Goal: Task Accomplishment & Management: Use online tool/utility

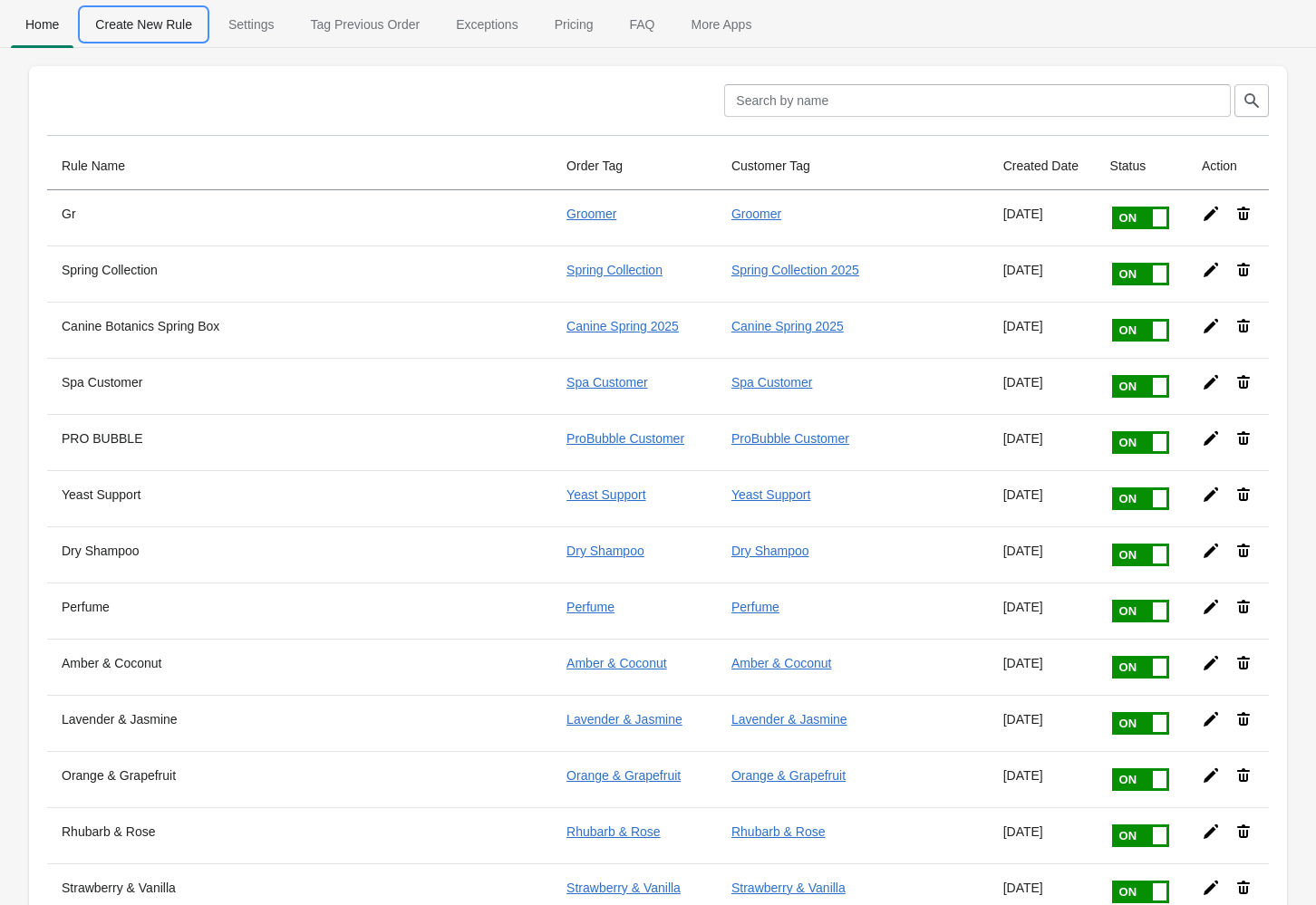
drag, startPoint x: 154, startPoint y: 28, endPoint x: 167, endPoint y: 33, distance: 13.9
click at [154, 29] on span "Create New Rule" at bounding box center [144, 24] width 126 height 33
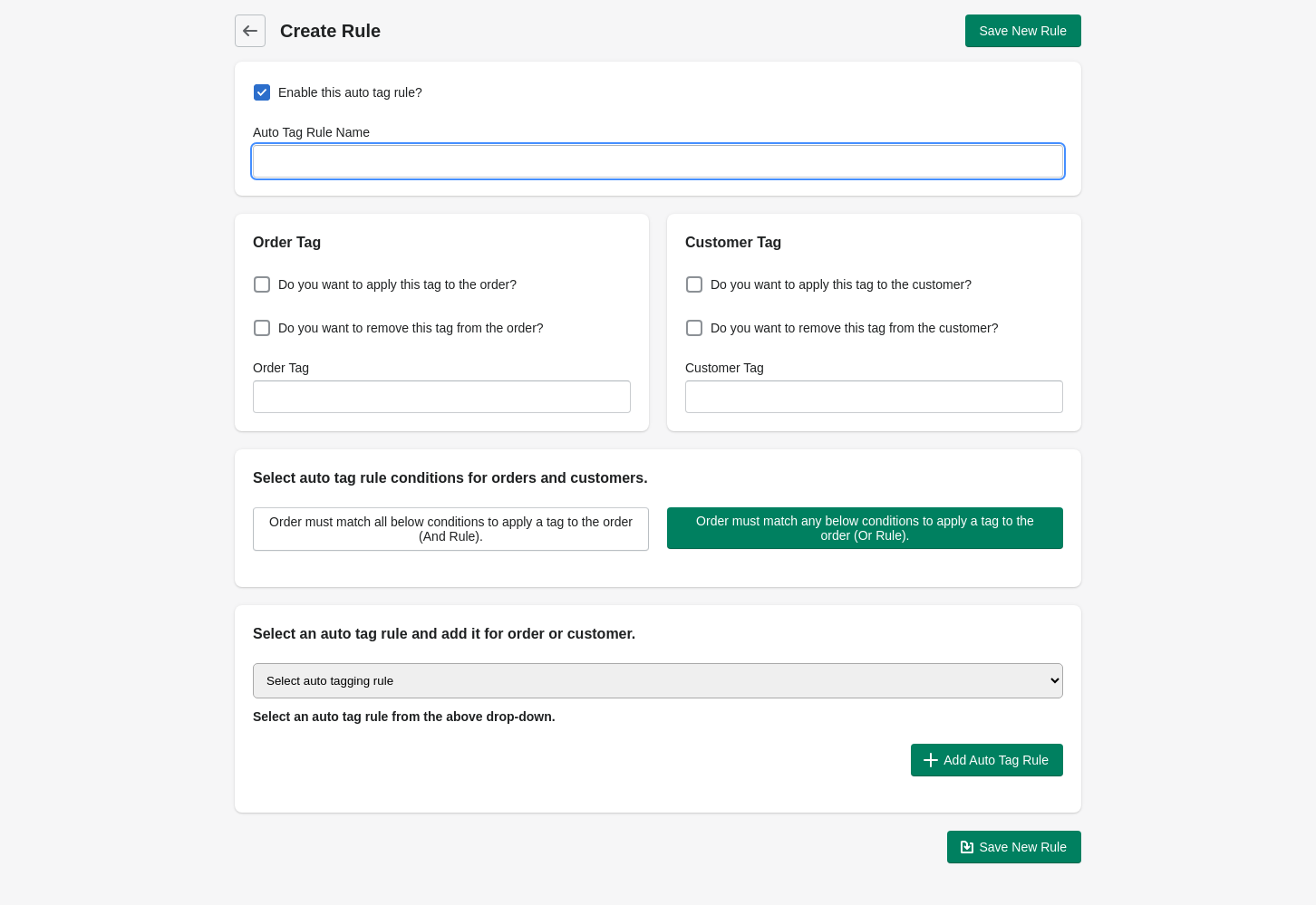
click at [453, 168] on input "Auto Tag Rule Name" at bounding box center [658, 161] width 810 height 33
type input "Collab gifts"
click at [451, 281] on span "Do you want to apply this tag to the order?" at bounding box center [397, 284] width 238 height 18
click at [258, 279] on input "Do you want to apply this tag to the order?" at bounding box center [257, 279] width 1 height 1
checkbox input "true"
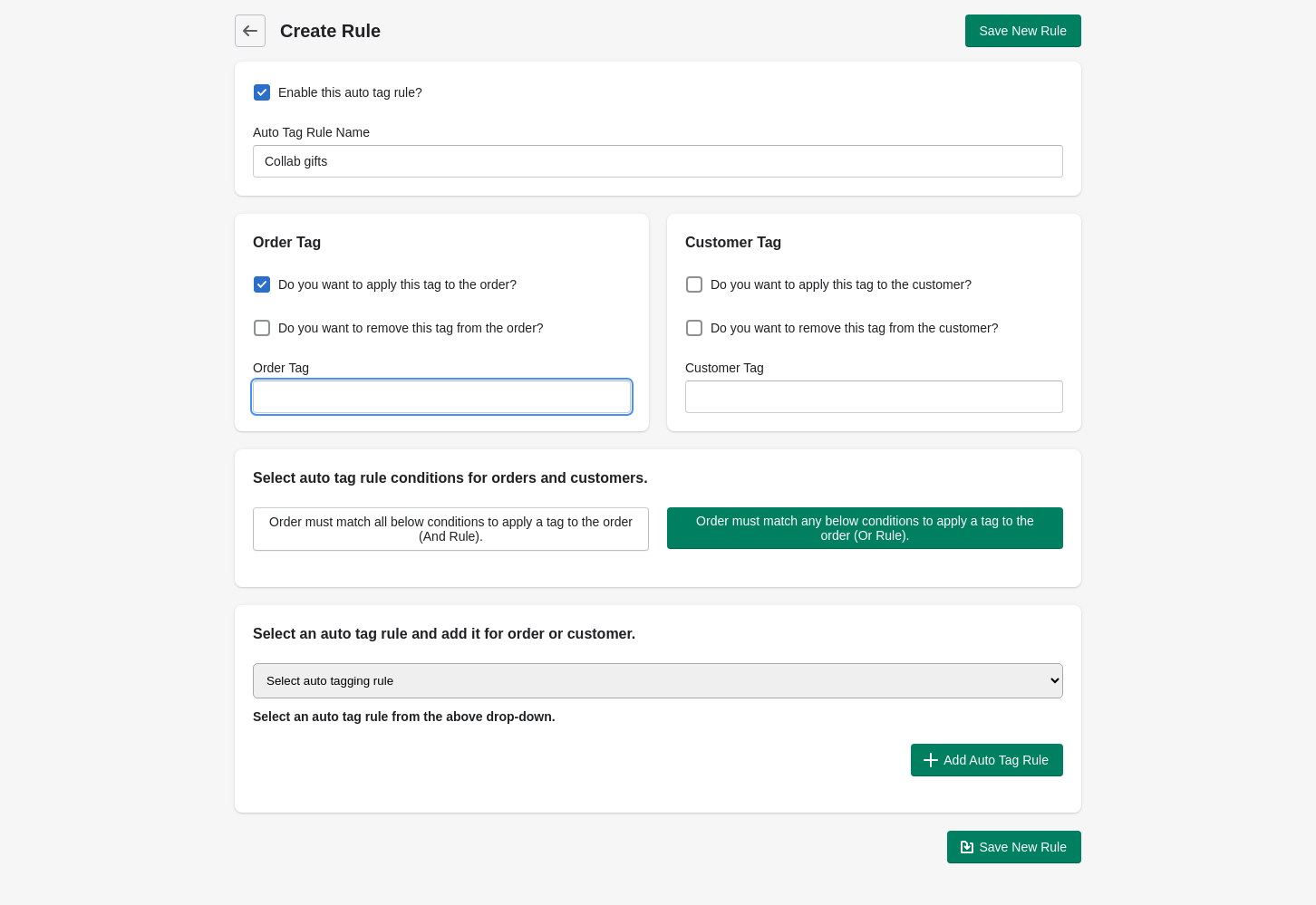
click at [445, 391] on input "Order Tag" at bounding box center [442, 397] width 378 height 33
type input "StandardOrder"
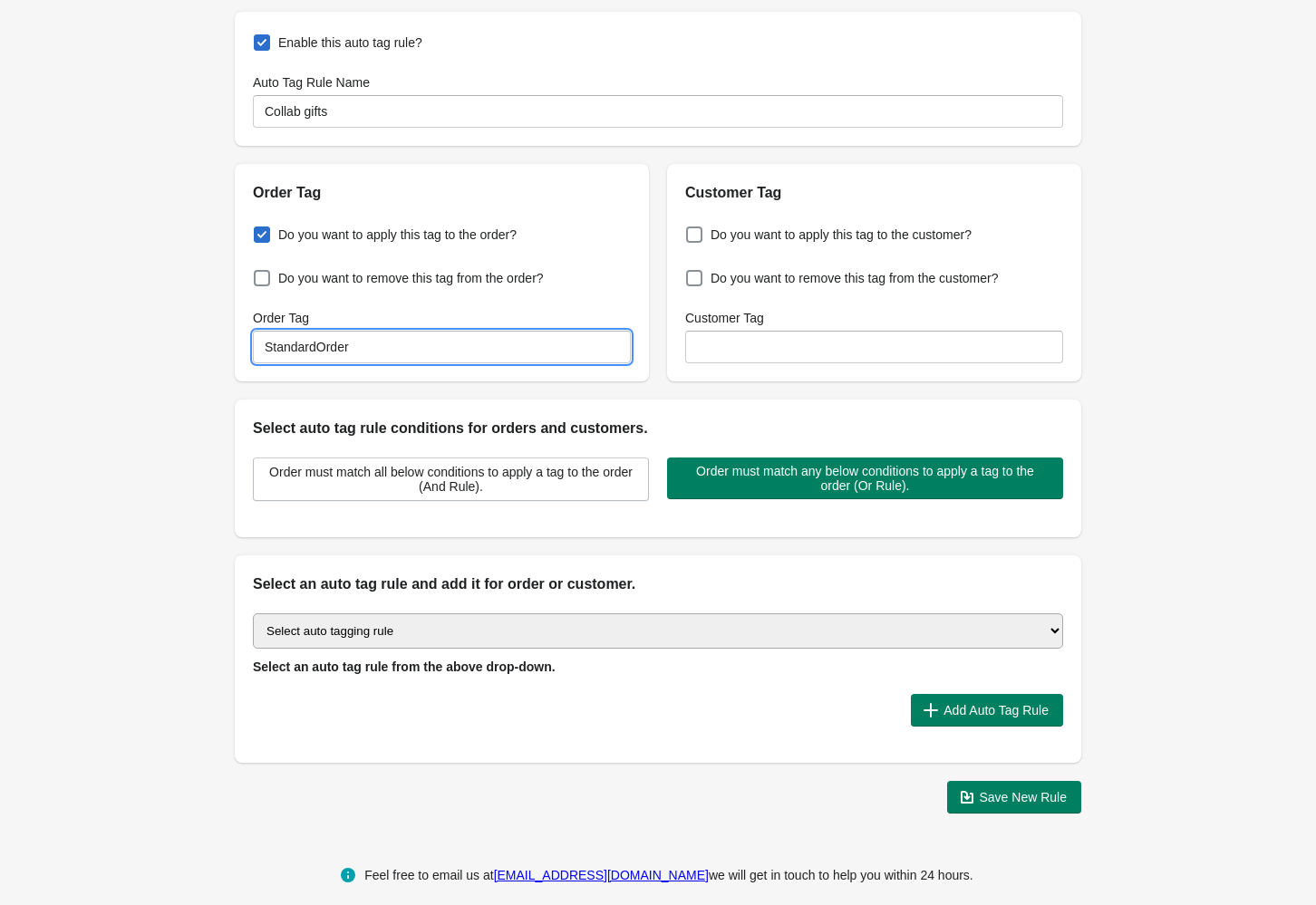
scroll to position [65, 0]
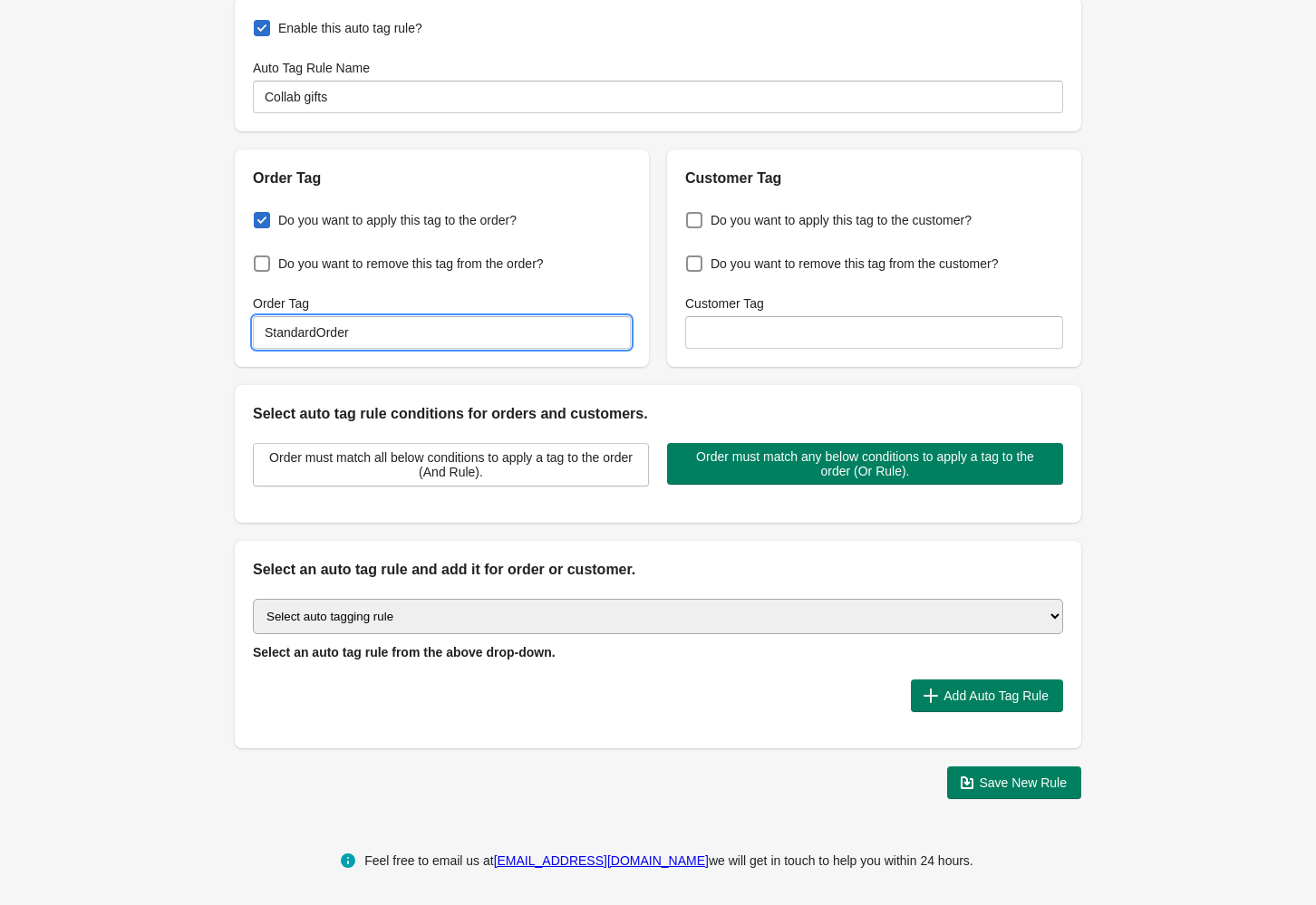
click at [619, 615] on select "Select auto tagging rule Tag by order amount Tag based on the order count (Volu…" at bounding box center [658, 616] width 810 height 36
select select "49"
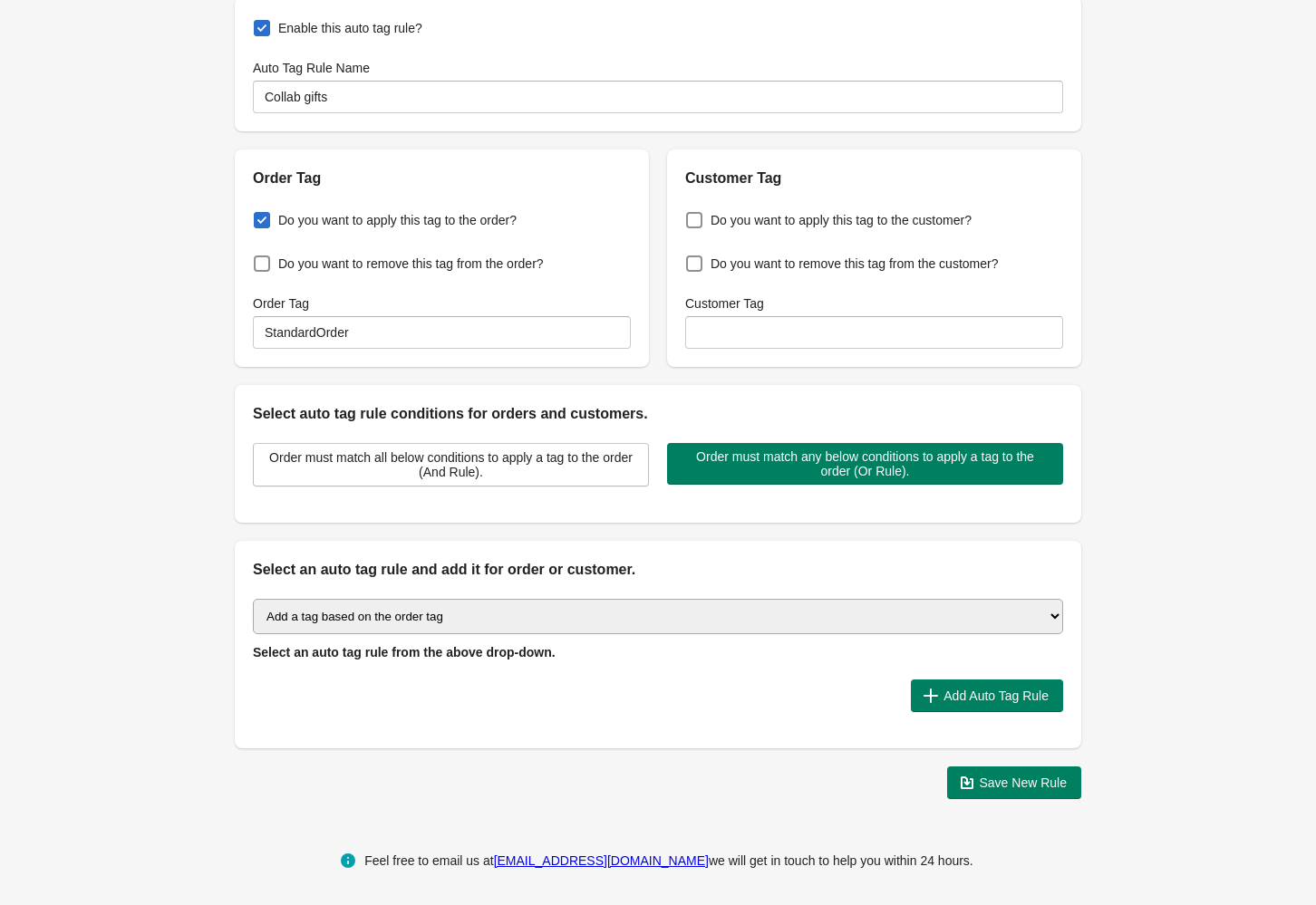
click at [253, 599] on select "Select auto tagging rule Tag by order amount Tag based on the order count (Volu…" at bounding box center [658, 616] width 810 height 36
click at [1007, 688] on span "Add Auto Tag Rule" at bounding box center [996, 695] width 105 height 14
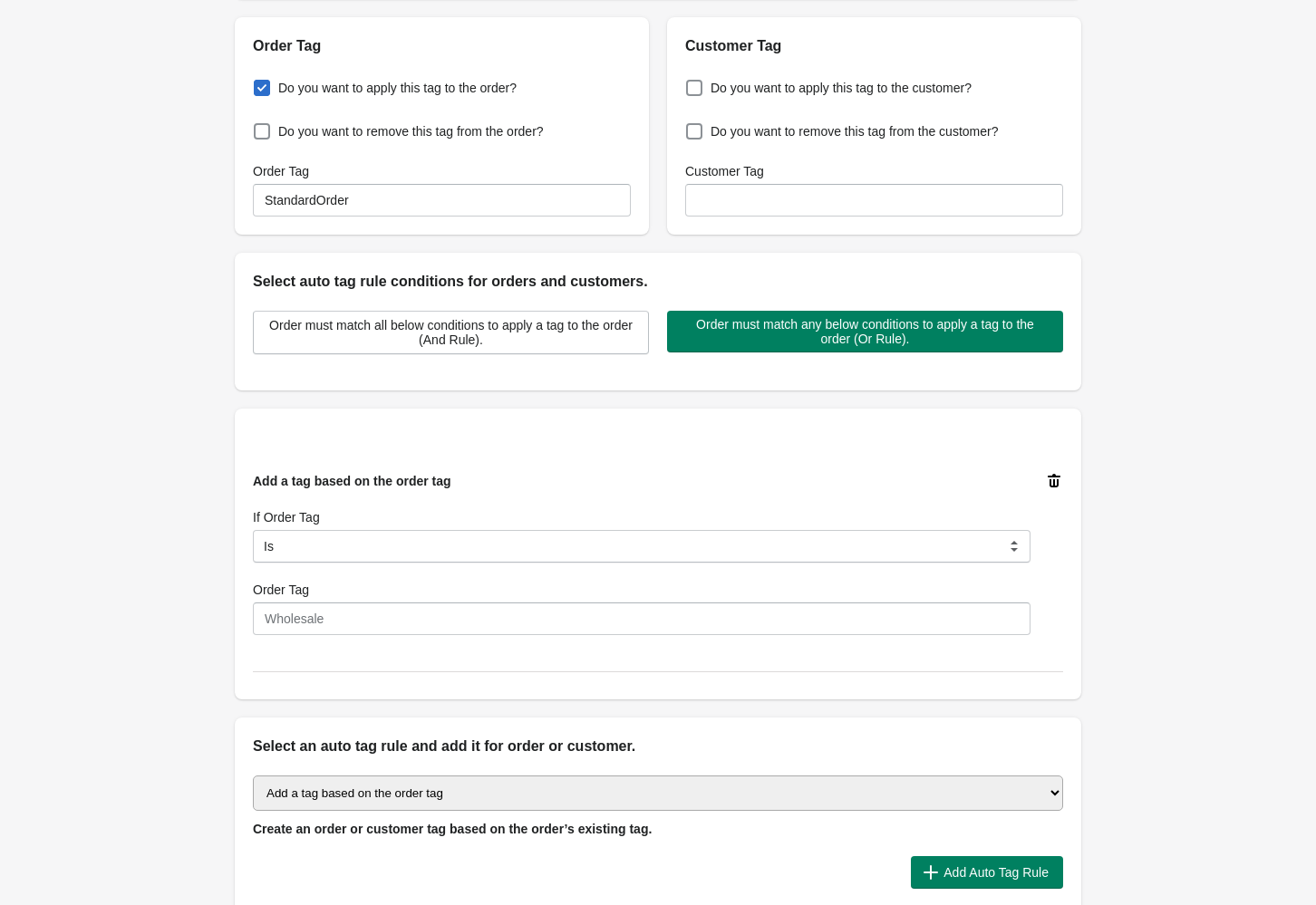
scroll to position [200, 0]
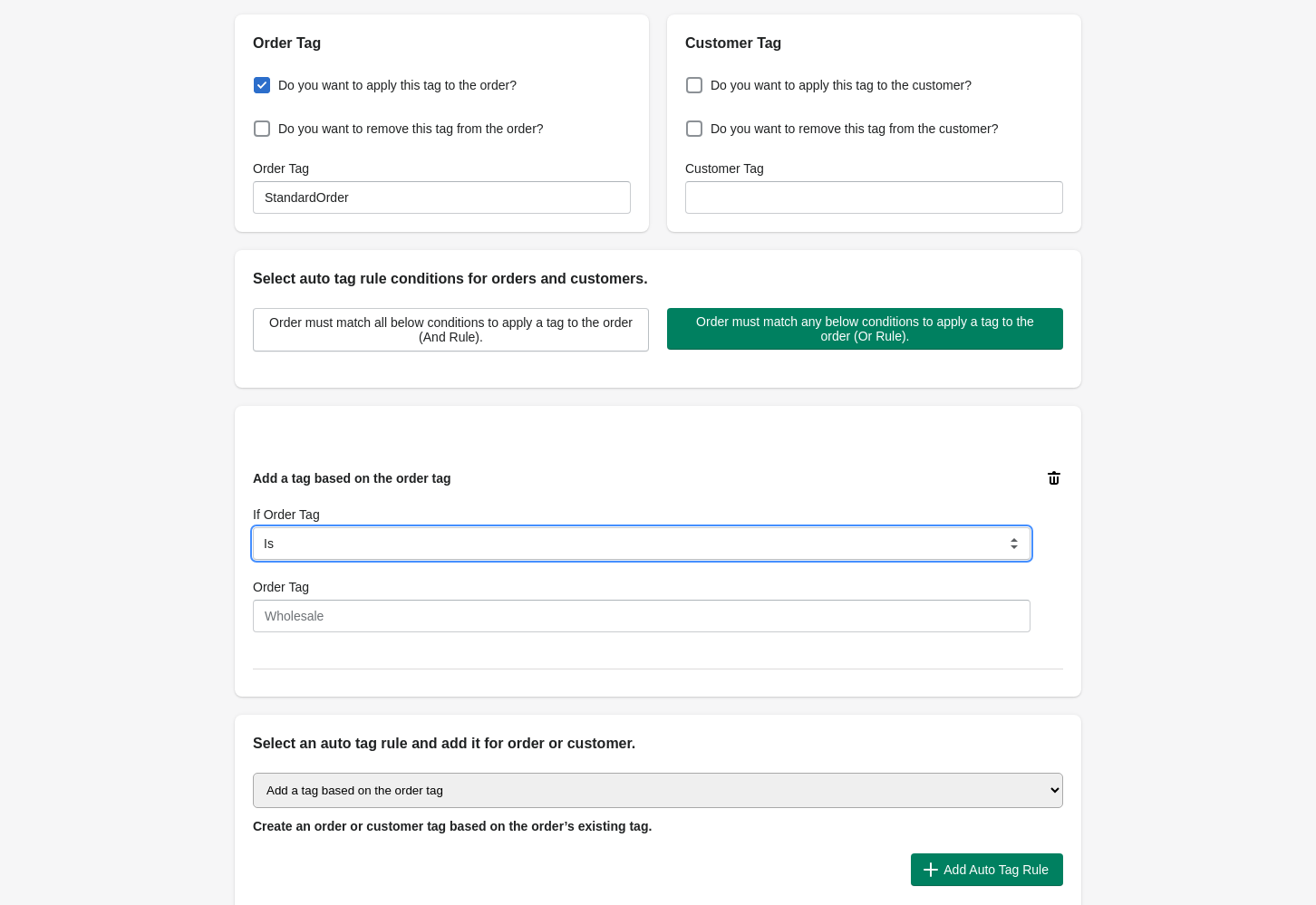
click at [601, 540] on select "Is Contain Is Not Is Not Contain Start With" at bounding box center [641, 544] width 778 height 33
select select "5"
click at [253, 527] on select "Is Contain Is Not Is Not Contain Start With" at bounding box center [641, 544] width 778 height 33
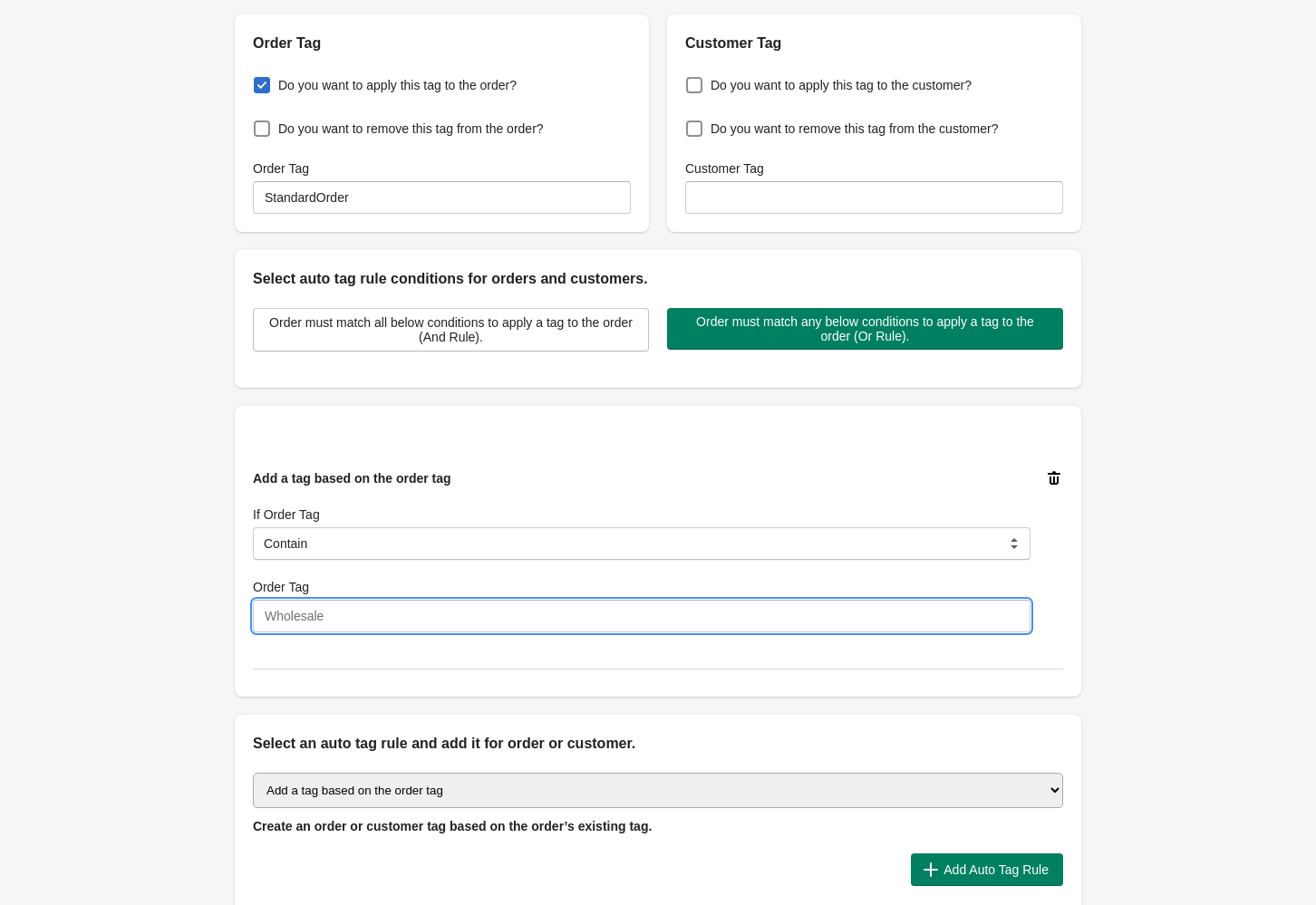
click at [365, 617] on input "Order Tag" at bounding box center [641, 616] width 778 height 33
type input "Collab Gift"
click at [1226, 549] on div "Back Create Rule Save New Rule Enable this auto tag rule? Auto Tag Rule Name Co…" at bounding box center [658, 393] width 1316 height 1186
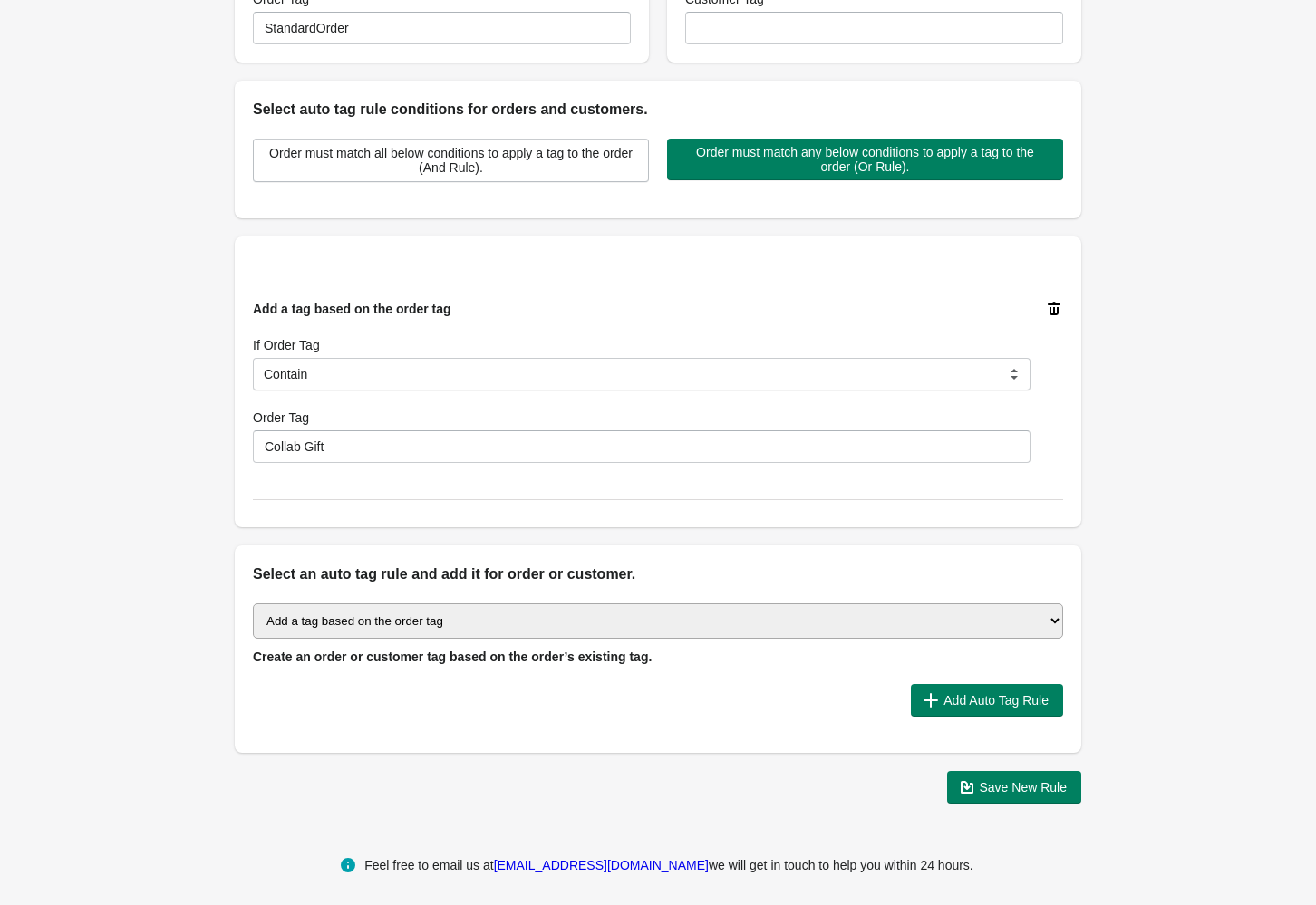
scroll to position [372, 0]
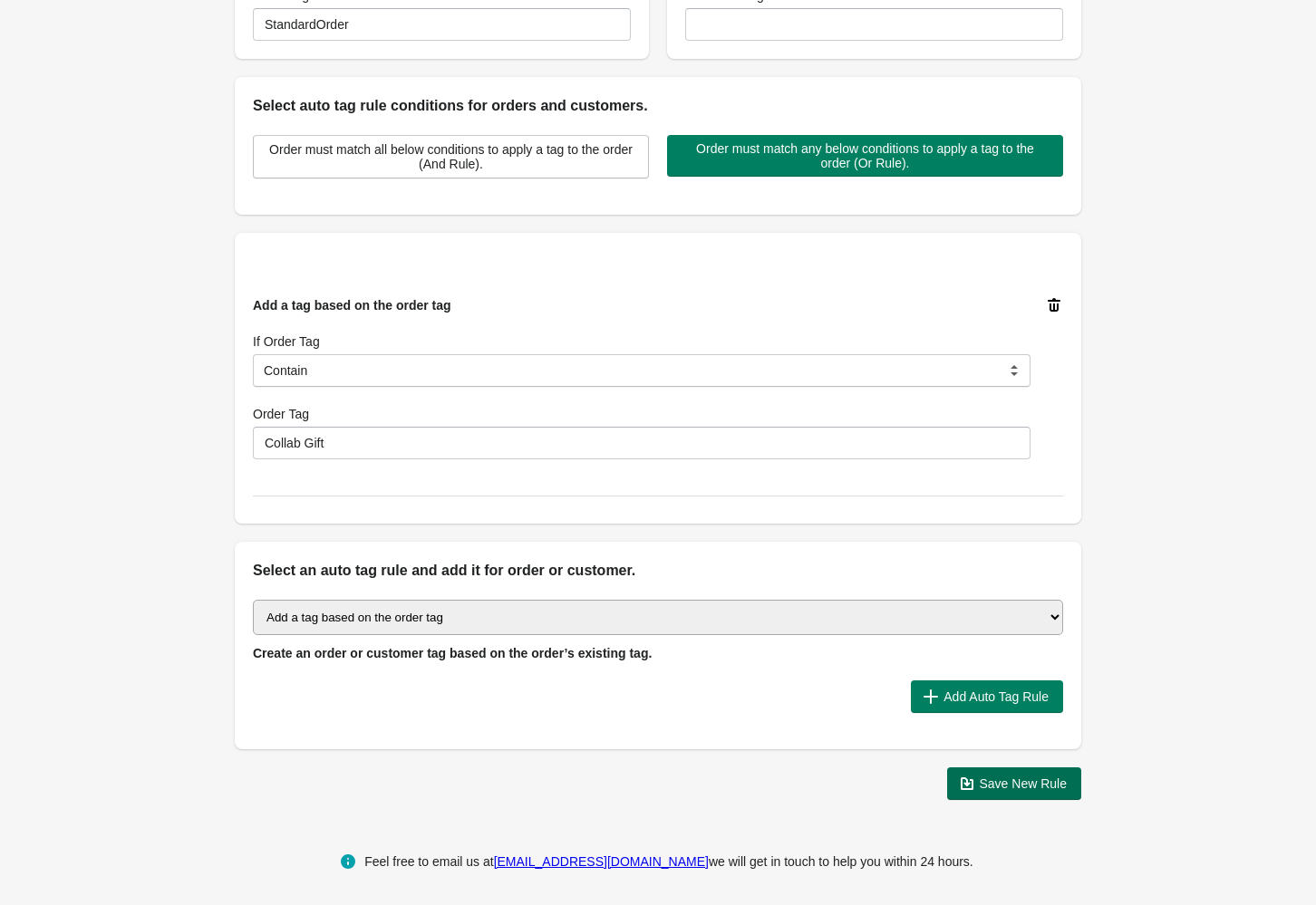
click at [1053, 789] on button "Save New Rule" at bounding box center [1014, 784] width 135 height 33
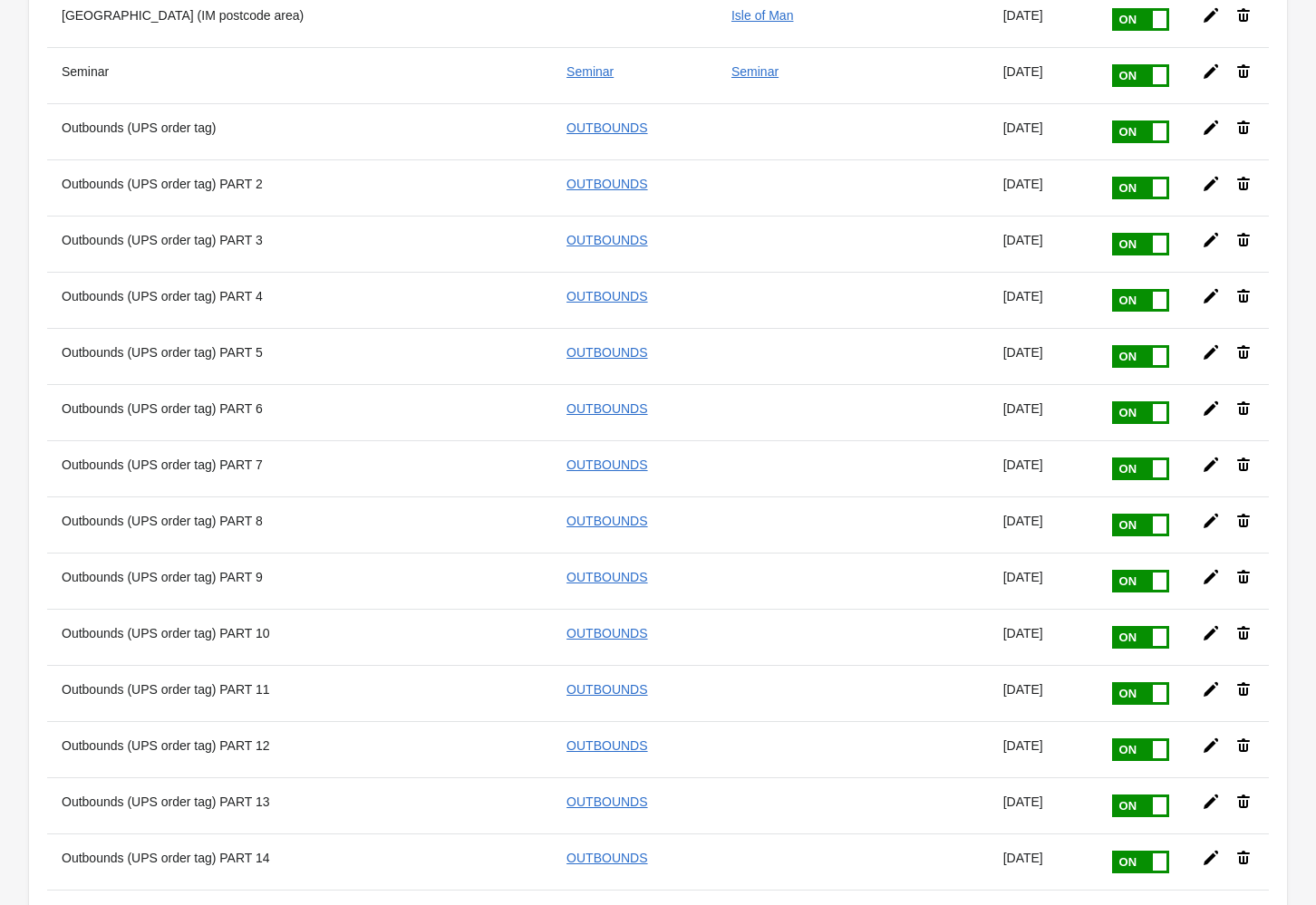
scroll to position [9335, 0]
